Goal: Task Accomplishment & Management: Use online tool/utility

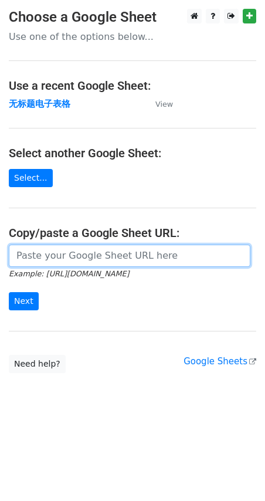
click at [37, 263] on input "url" at bounding box center [130, 256] width 242 height 22
paste input "https://docs.google.com/spreadsheets/d/1JuArBifkyQXk_qW46SzlQ5JvpD4r_Sttl1bpQh7…"
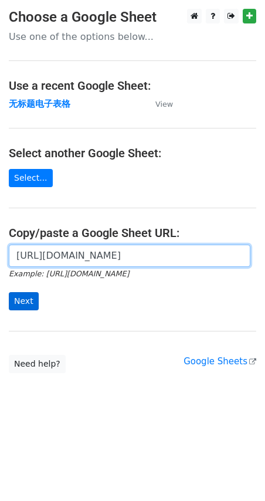
type input "https://docs.google.com/spreadsheets/d/1JuArBifkyQXk_qW46SzlQ5JvpD4r_Sttl1bpQh7…"
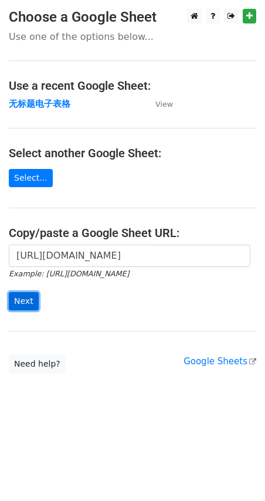
scroll to position [0, 0]
click at [27, 297] on input "Next" at bounding box center [24, 301] width 30 height 18
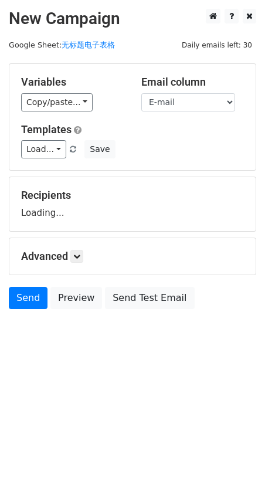
click at [191, 92] on div "Email column Name E-mail" at bounding box center [193, 94] width 120 height 36
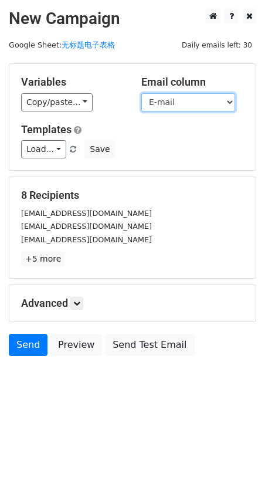
click at [223, 100] on select "Name E-mail" at bounding box center [188, 102] width 94 height 18
click at [141, 93] on select "Name E-mail" at bounding box center [188, 102] width 94 height 18
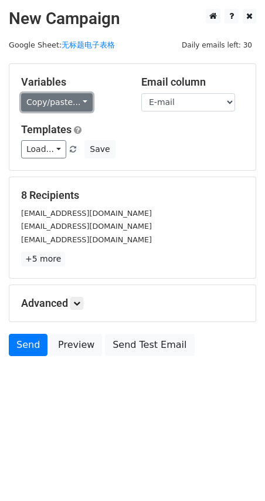
click at [80, 105] on link "Copy/paste..." at bounding box center [57, 102] width 72 height 18
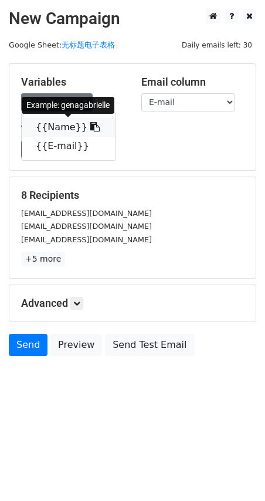
click at [73, 126] on link "{{Name}}" at bounding box center [69, 127] width 94 height 19
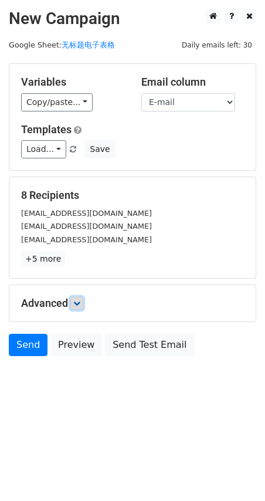
click at [80, 298] on link at bounding box center [76, 303] width 13 height 13
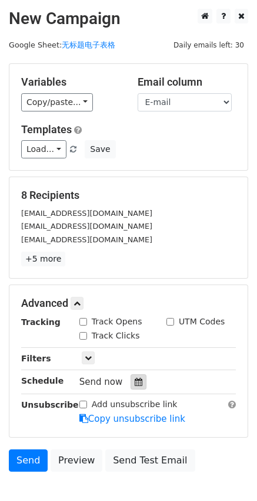
click at [136, 380] on icon at bounding box center [138, 382] width 8 height 8
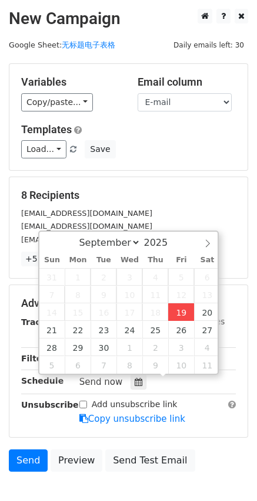
type input "2025-09-19 18:06"
type input "06"
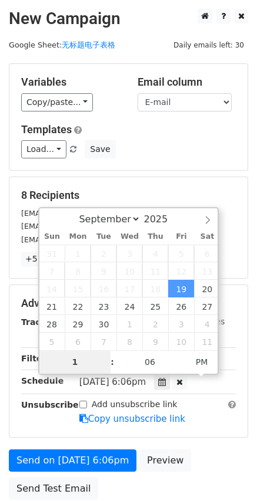
type input "10"
type input "2025-09-19 22:06"
click at [237, 436] on div "Advanced Tracking Track Opens UTM Codes Track Clicks Filters Only include sprea…" at bounding box center [128, 361] width 238 height 152
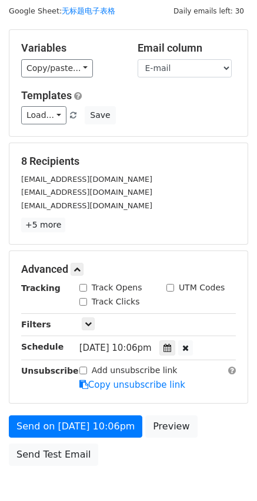
scroll to position [99, 0]
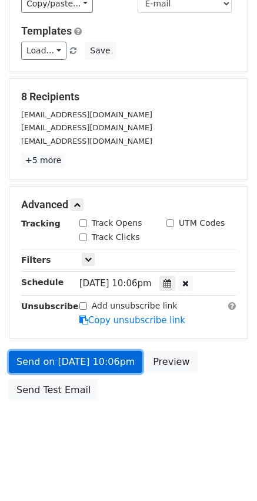
click at [70, 360] on link "Send on Sep 19 at 10:06pm" at bounding box center [75, 362] width 133 height 22
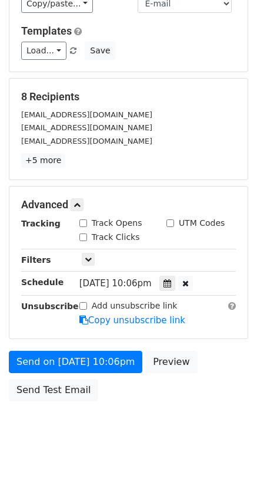
scroll to position [40, 0]
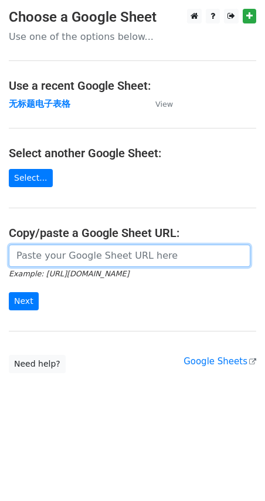
click at [36, 261] on input "url" at bounding box center [130, 256] width 242 height 22
paste input "[URL][DOMAIN_NAME]"
type input "[URL][DOMAIN_NAME]"
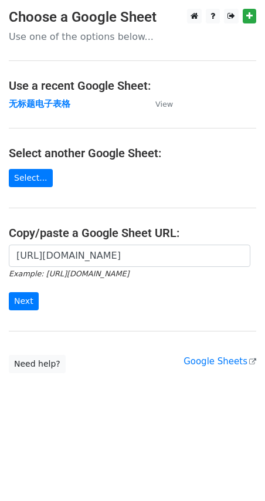
scroll to position [0, 0]
click at [29, 316] on div "[URL][DOMAIN_NAME] Example: [URL][DOMAIN_NAME] Next" at bounding box center [132, 283] width 265 height 77
click at [22, 301] on input "Next" at bounding box center [24, 301] width 30 height 18
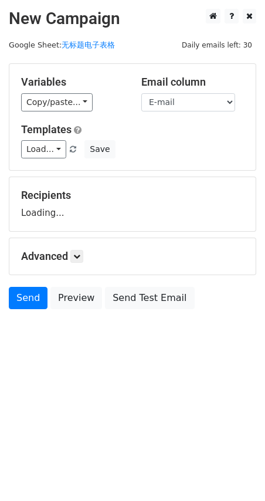
click at [213, 101] on select "Name E-mail" at bounding box center [188, 102] width 94 height 18
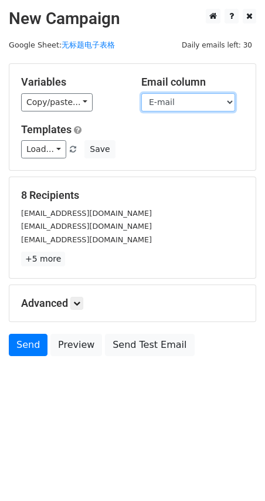
click at [214, 101] on select "Name E-mail" at bounding box center [188, 102] width 94 height 18
click at [141, 93] on select "Name E-mail" at bounding box center [188, 102] width 94 height 18
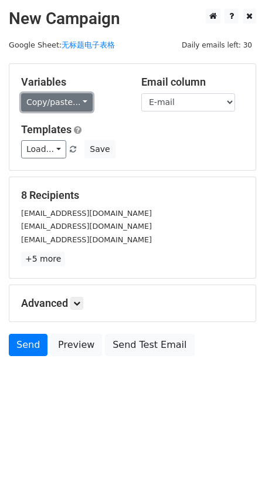
click at [83, 102] on link "Copy/paste..." at bounding box center [57, 102] width 72 height 18
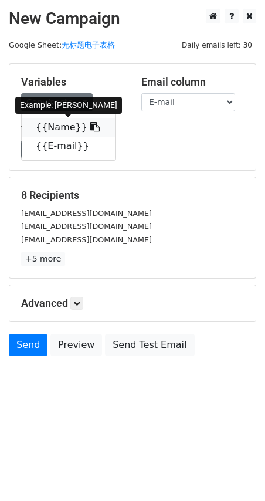
click at [63, 130] on link "{{Name}}" at bounding box center [69, 127] width 94 height 19
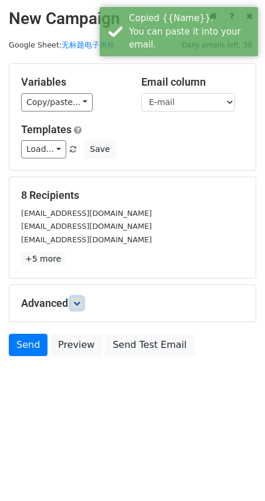
click at [83, 308] on link at bounding box center [76, 303] width 13 height 13
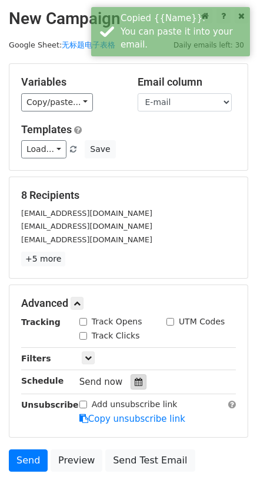
click at [136, 379] on icon at bounding box center [138, 382] width 8 height 8
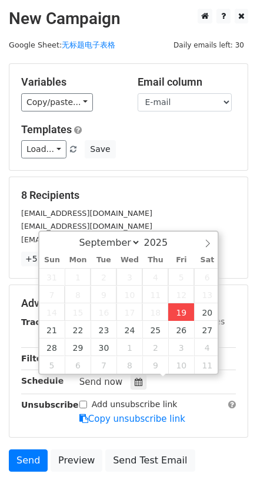
type input "2025-09-19 18:10"
type input "06"
type input "10"
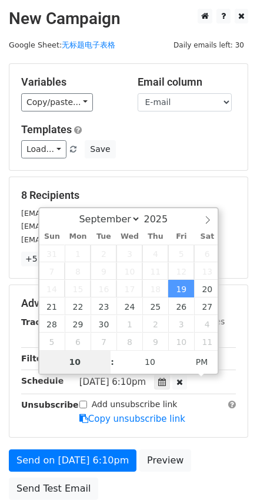
type input "10"
type input "2025-09-19 22:10"
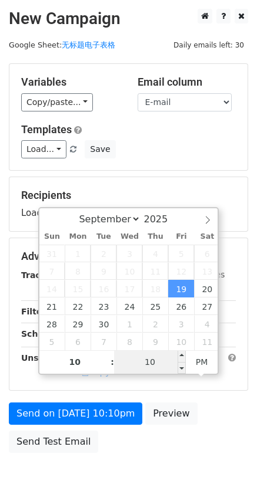
click at [155, 362] on input "10" at bounding box center [150, 361] width 72 height 23
type input "00"
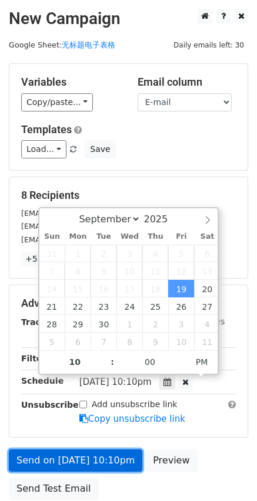
type input "2025-09-19 22:00"
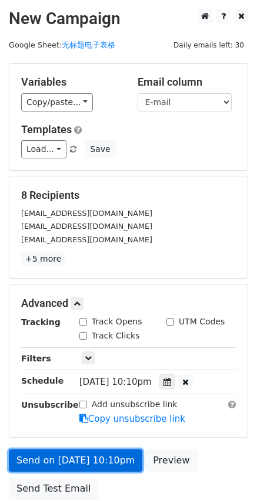
click at [57, 461] on link "Send on Sep 19 at 10:10pm" at bounding box center [75, 461] width 133 height 22
